Goal: Transaction & Acquisition: Purchase product/service

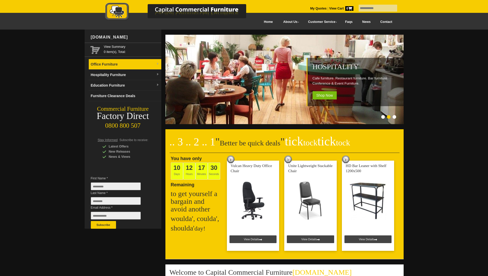
click at [108, 63] on link "Office Furniture" at bounding box center [125, 64] width 73 height 11
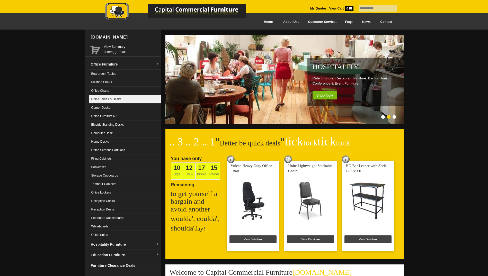
click at [122, 98] on link "Office Tables & Desks" at bounding box center [125, 99] width 73 height 8
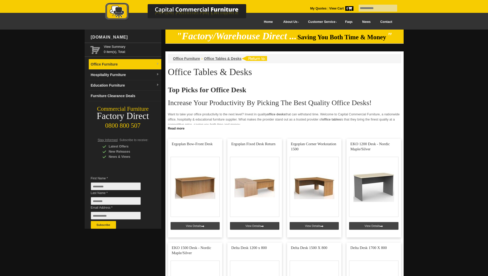
click at [119, 62] on link "Office Furniture" at bounding box center [125, 64] width 73 height 11
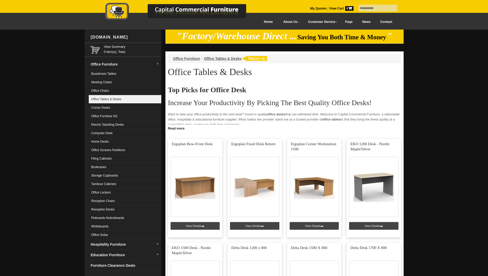
click at [110, 100] on link "Office Tables & Desks" at bounding box center [125, 99] width 73 height 8
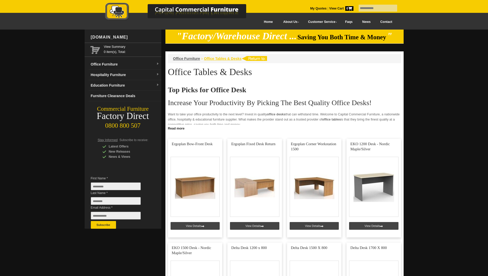
click at [212, 58] on span "Office Tables & Desks" at bounding box center [223, 59] width 38 height 4
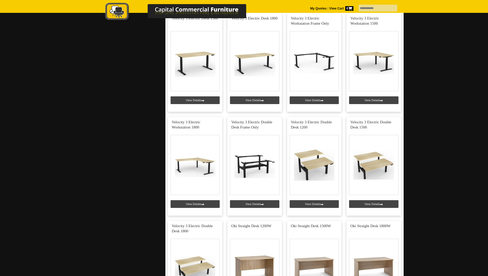
scroll to position [2263, 0]
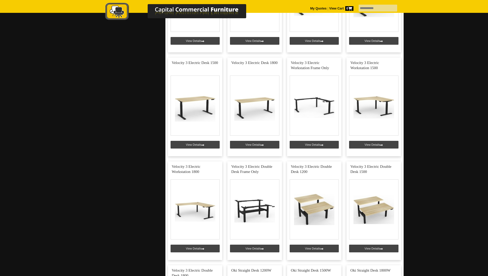
click at [359, 8] on input "text" at bounding box center [377, 8] width 39 height 7
type input "**********"
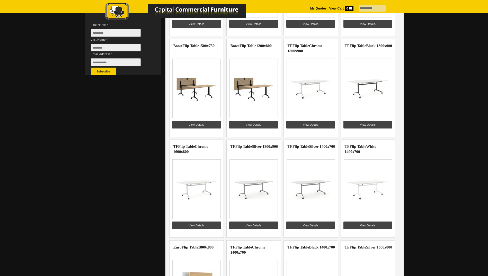
scroll to position [103, 0]
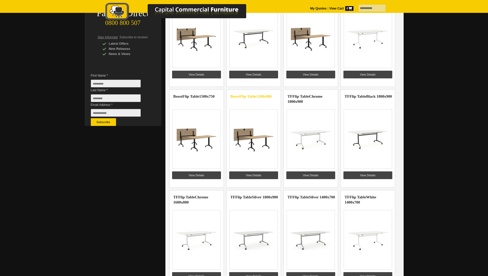
click at [250, 95] on highlight "Flip Table" at bounding box center [247, 96] width 17 height 4
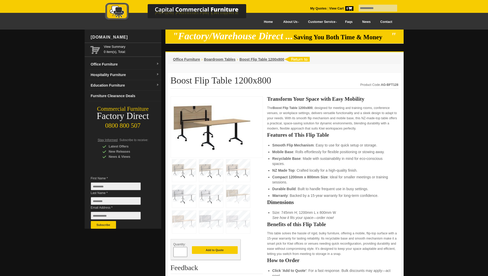
click at [180, 186] on img at bounding box center [184, 196] width 24 height 23
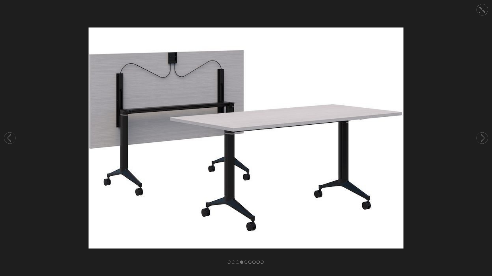
click at [481, 137] on circle at bounding box center [481, 137] width 11 height 11
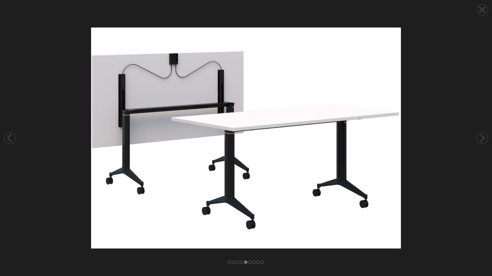
click at [481, 137] on circle at bounding box center [481, 137] width 11 height 11
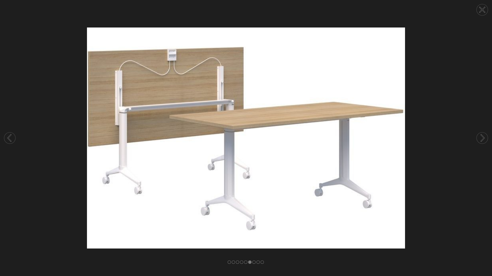
click at [481, 137] on circle at bounding box center [481, 137] width 11 height 11
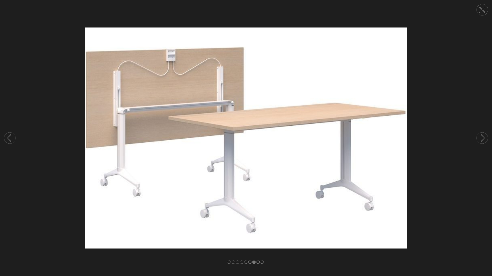
click at [481, 137] on circle at bounding box center [481, 137] width 11 height 11
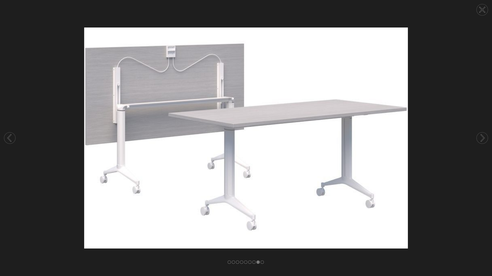
click at [481, 137] on circle at bounding box center [481, 137] width 11 height 11
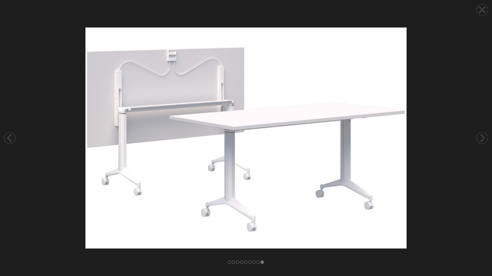
drag, startPoint x: 484, startPoint y: 9, endPoint x: 474, endPoint y: 12, distance: 10.7
click at [484, 9] on circle at bounding box center [481, 9] width 11 height 11
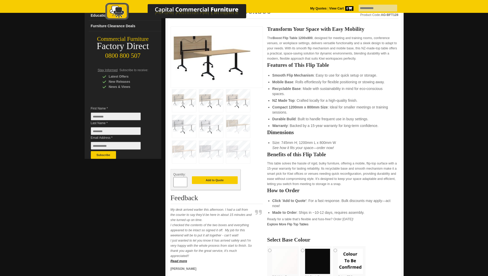
scroll to position [103, 0]
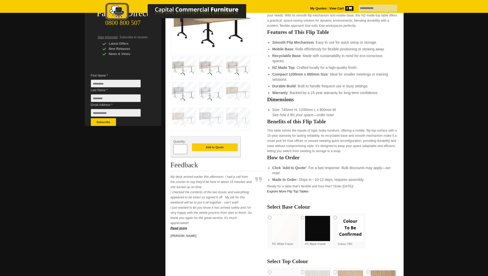
click at [184, 148] on span at bounding box center [185, 147] width 2 height 5
type input "*"
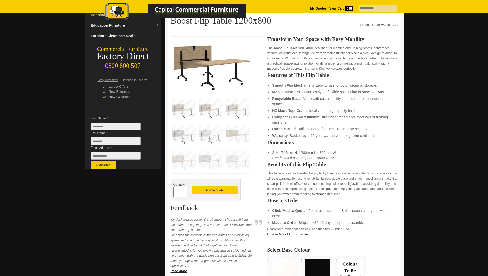
scroll to position [51, 0]
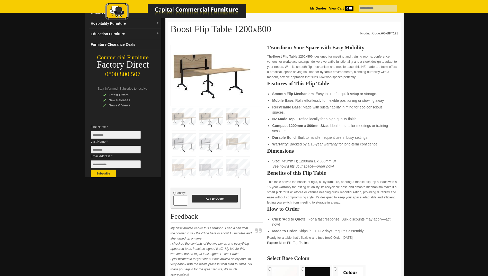
click at [217, 200] on button "Add to Quote" at bounding box center [215, 199] width 46 height 8
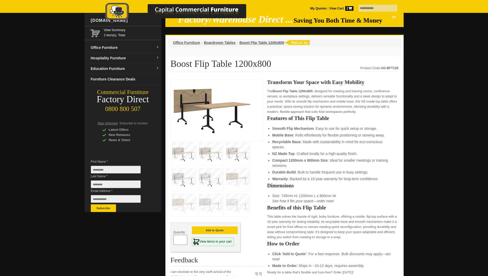
scroll to position [26, 0]
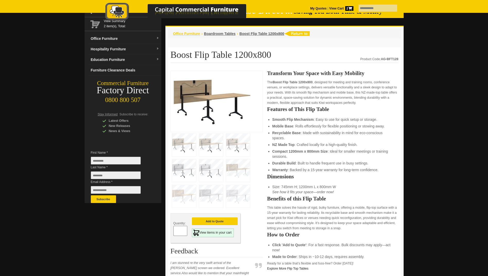
click at [195, 34] on span "Office Furniture" at bounding box center [186, 34] width 27 height 4
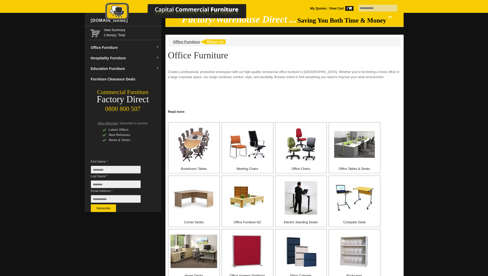
scroll to position [26, 0]
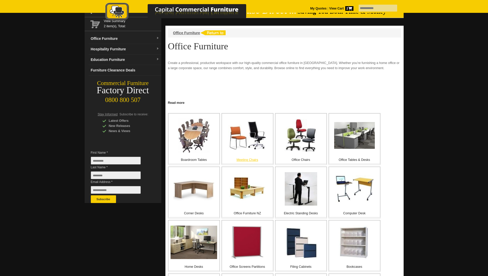
click at [248, 139] on img at bounding box center [247, 135] width 38 height 28
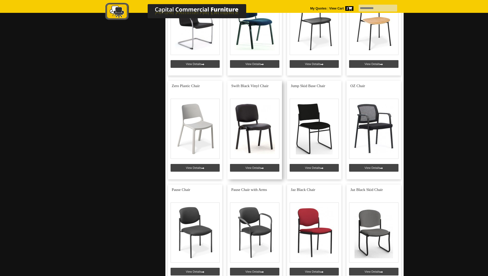
scroll to position [257, 0]
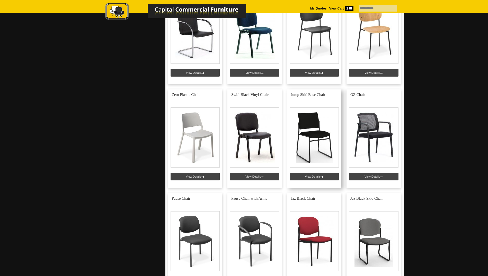
click at [308, 133] on link at bounding box center [314, 138] width 55 height 99
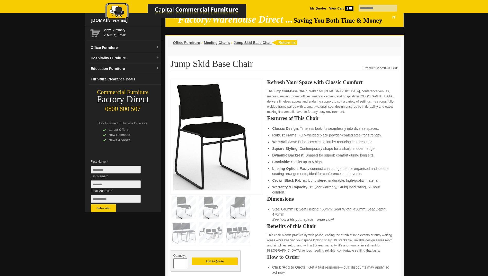
scroll to position [26, 0]
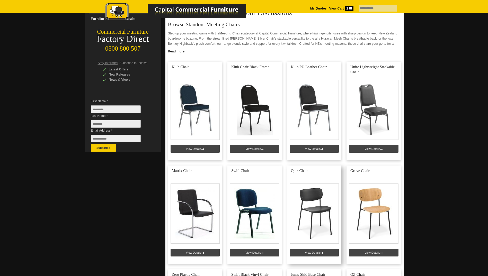
scroll to position [51, 0]
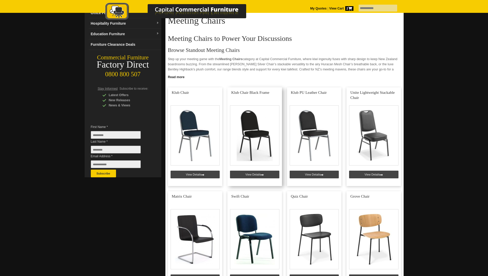
click at [253, 132] on link at bounding box center [254, 136] width 55 height 99
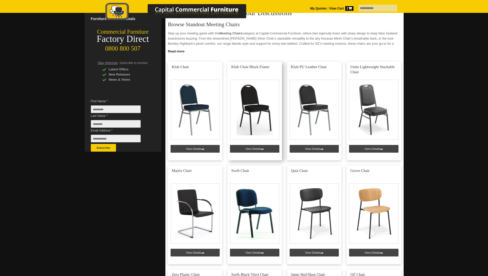
scroll to position [103, 0]
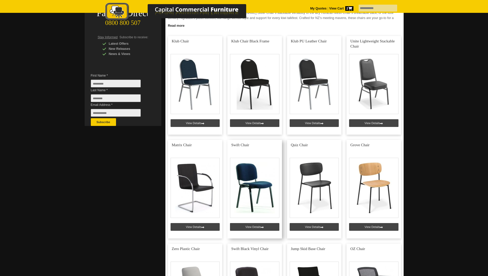
click at [253, 173] on link at bounding box center [254, 189] width 55 height 99
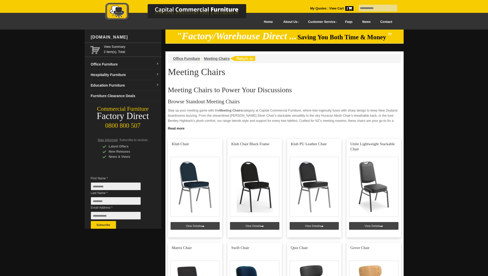
scroll to position [103, 0]
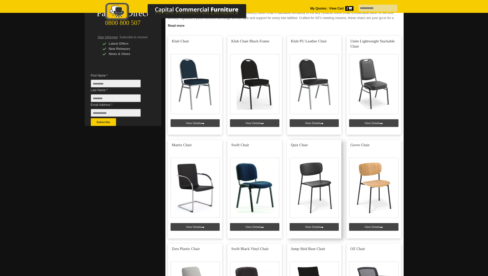
click at [323, 178] on link at bounding box center [314, 189] width 55 height 99
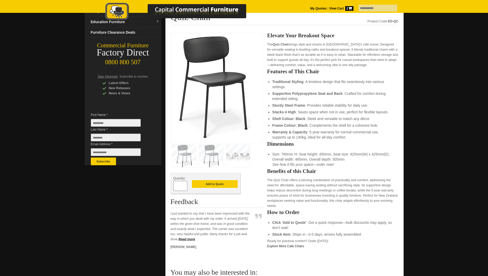
scroll to position [77, 0]
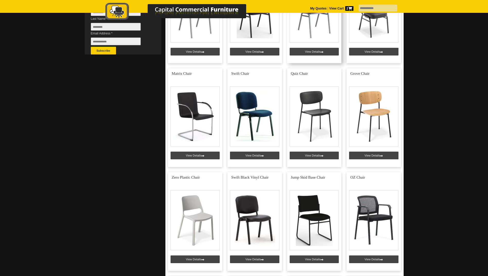
scroll to position [206, 0]
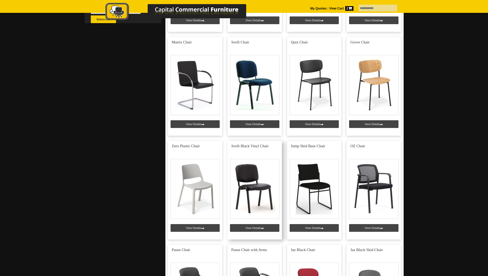
click at [247, 180] on link at bounding box center [254, 190] width 55 height 99
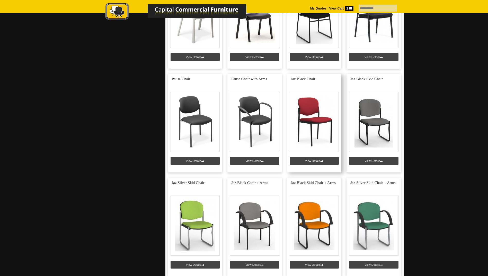
scroll to position [386, 0]
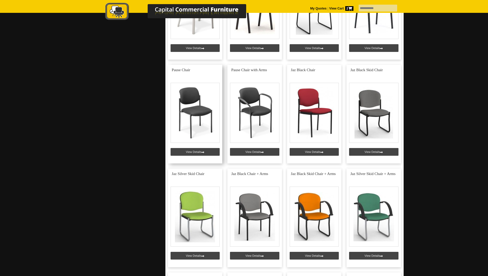
click at [201, 106] on link at bounding box center [195, 114] width 55 height 99
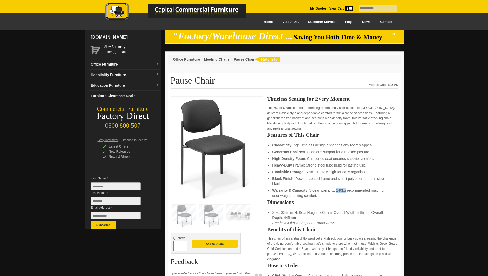
drag, startPoint x: 336, startPoint y: 190, endPoint x: 345, endPoint y: 191, distance: 9.3
click at [345, 191] on li "Warranty & Capacity : 5-year warranty, 140kg recommended maximum user weight, l…" at bounding box center [332, 193] width 121 height 10
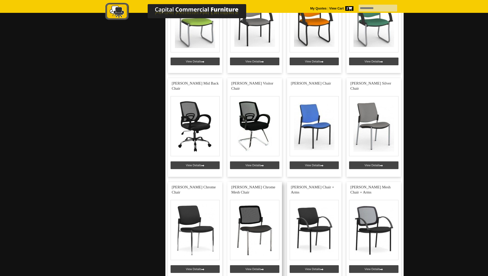
scroll to position [591, 0]
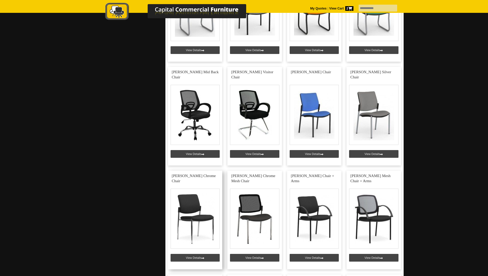
click at [188, 212] on link at bounding box center [195, 220] width 55 height 99
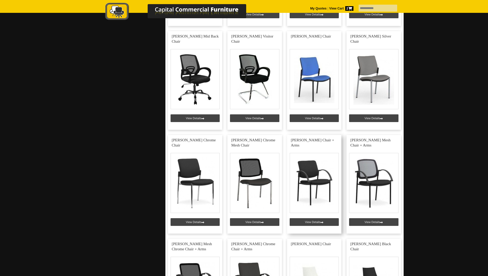
scroll to position [617, 0]
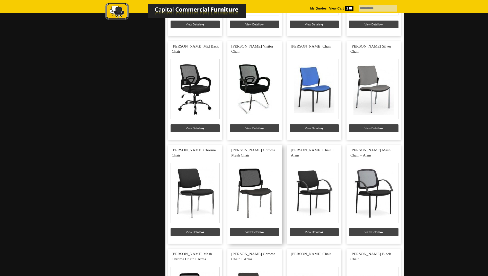
click at [257, 181] on link at bounding box center [254, 194] width 55 height 99
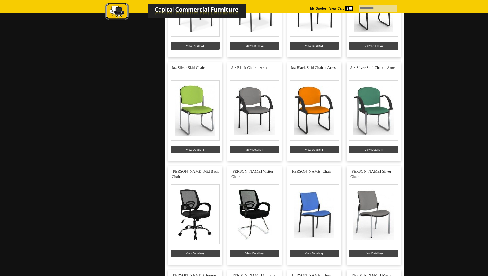
scroll to position [489, 0]
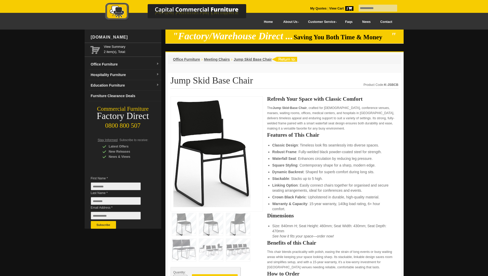
click at [210, 249] on img at bounding box center [211, 250] width 24 height 23
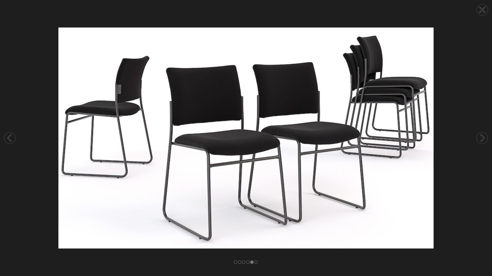
click at [479, 10] on circle at bounding box center [481, 9] width 11 height 11
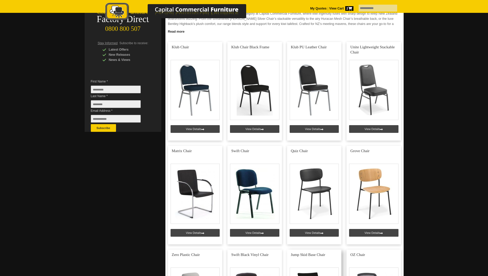
scroll to position [77, 0]
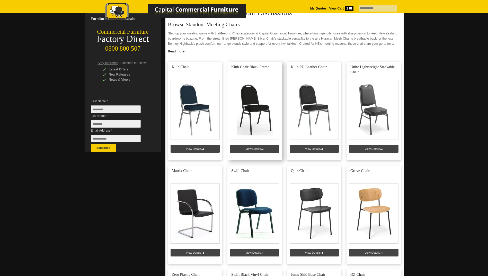
click at [258, 113] on link at bounding box center [254, 111] width 55 height 99
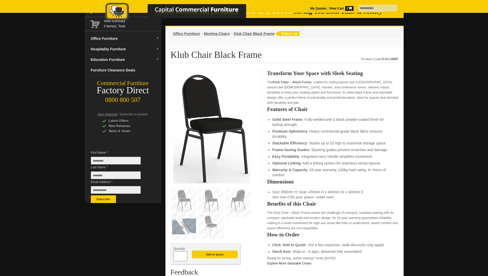
scroll to position [51, 0]
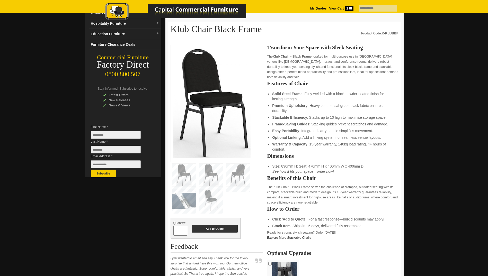
click at [210, 230] on button "Add to Quote" at bounding box center [215, 229] width 46 height 8
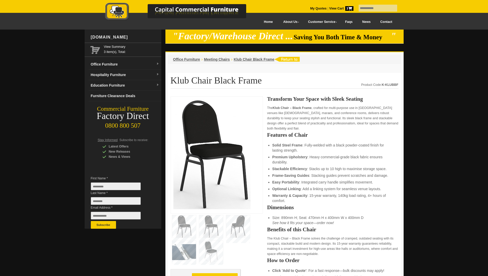
scroll to position [51, 0]
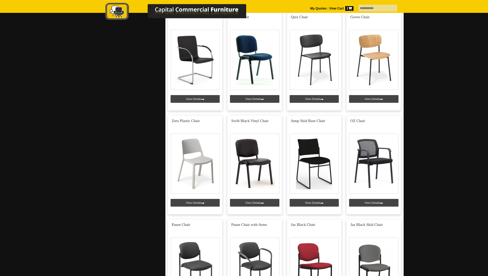
scroll to position [231, 0]
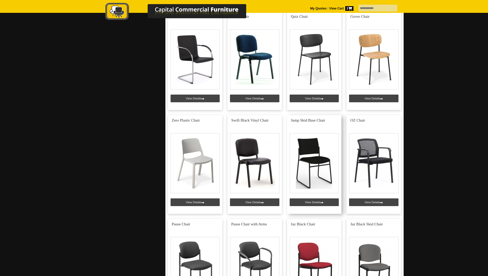
click at [315, 168] on link at bounding box center [314, 164] width 55 height 99
